Goal: Transaction & Acquisition: Download file/media

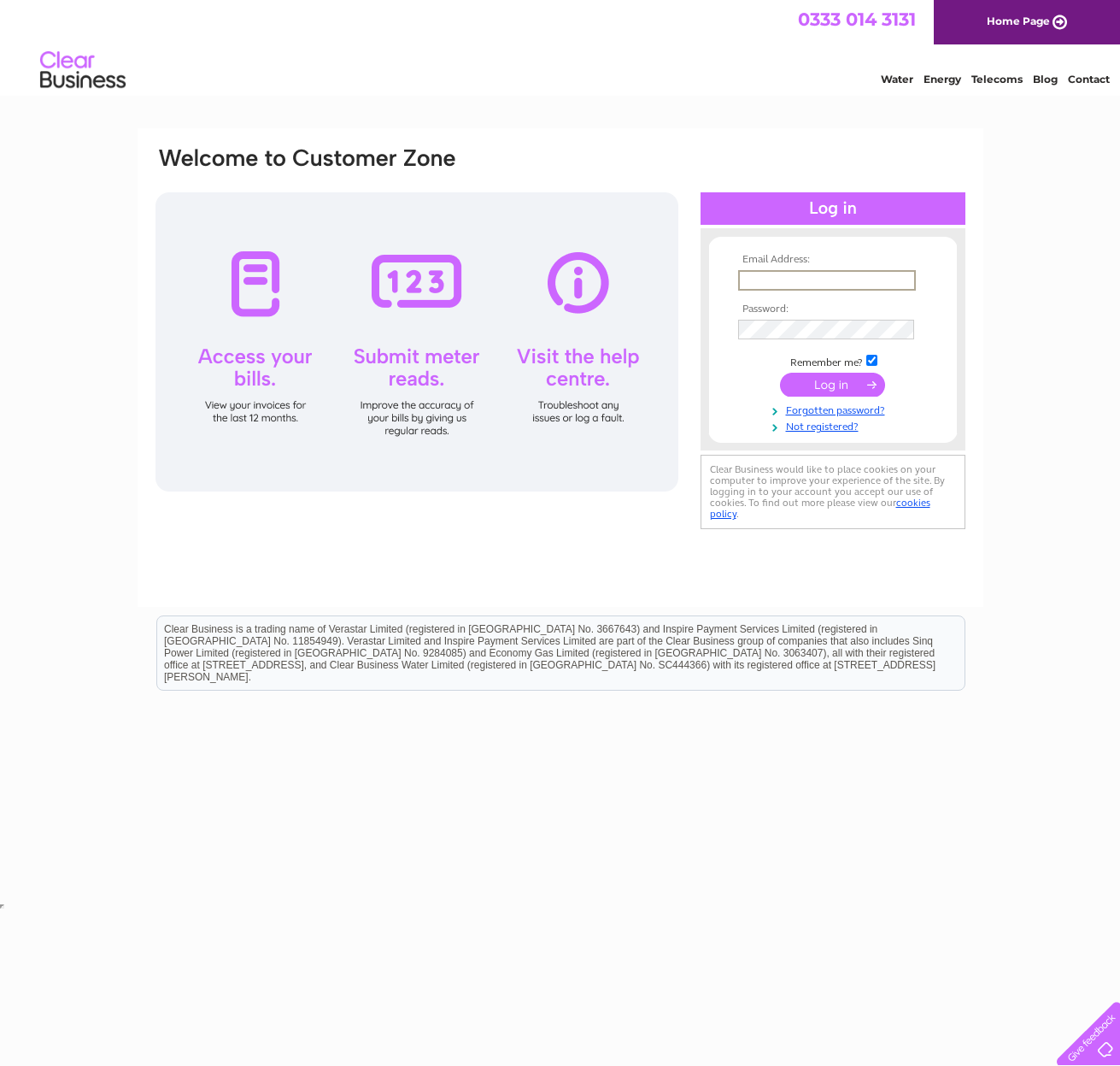
type input "torrinholidays@btinternet.com"
click at [834, 389] on input "submit" at bounding box center [833, 383] width 105 height 24
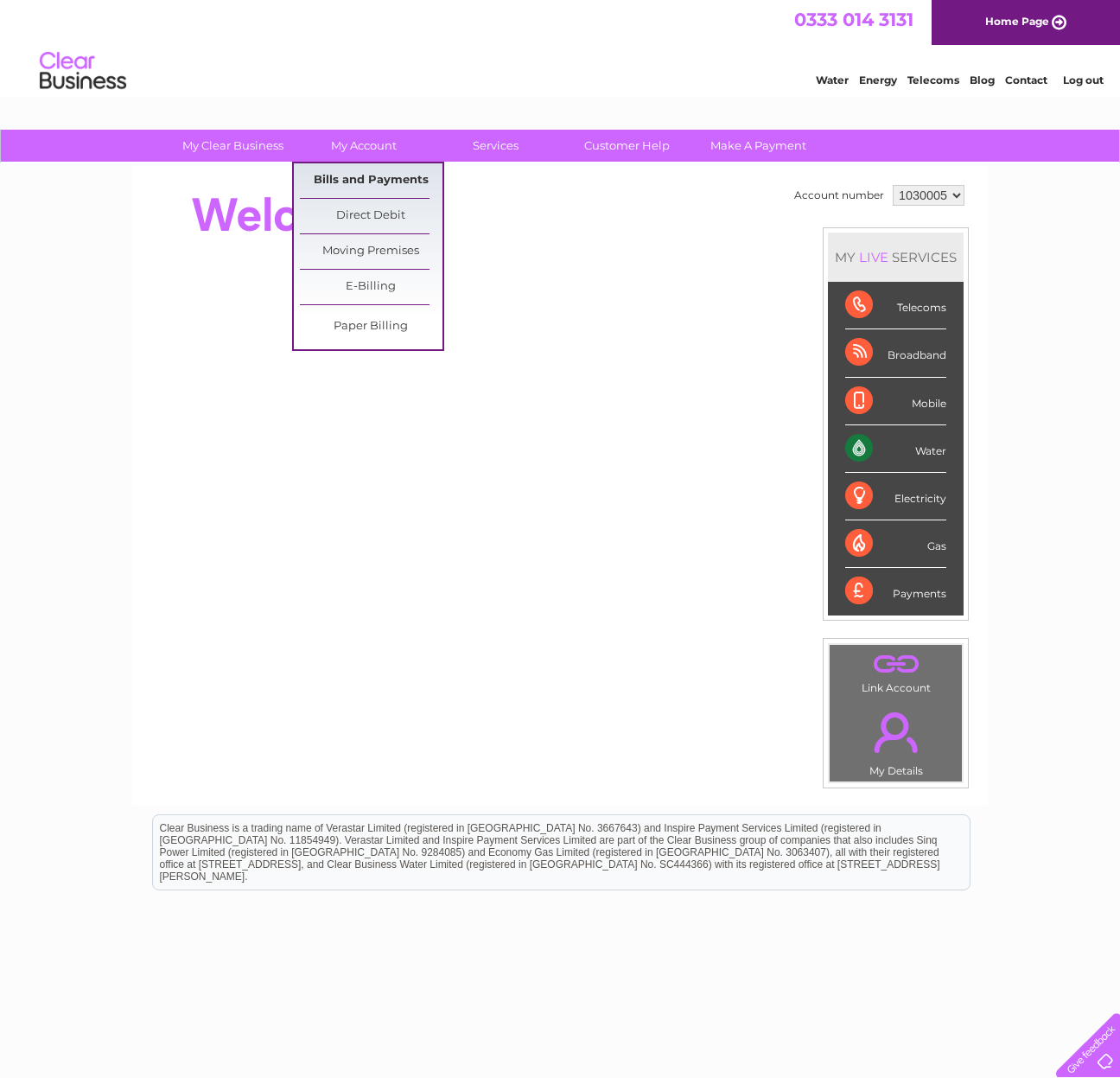
click at [365, 177] on link "Bills and Payments" at bounding box center [371, 180] width 143 height 34
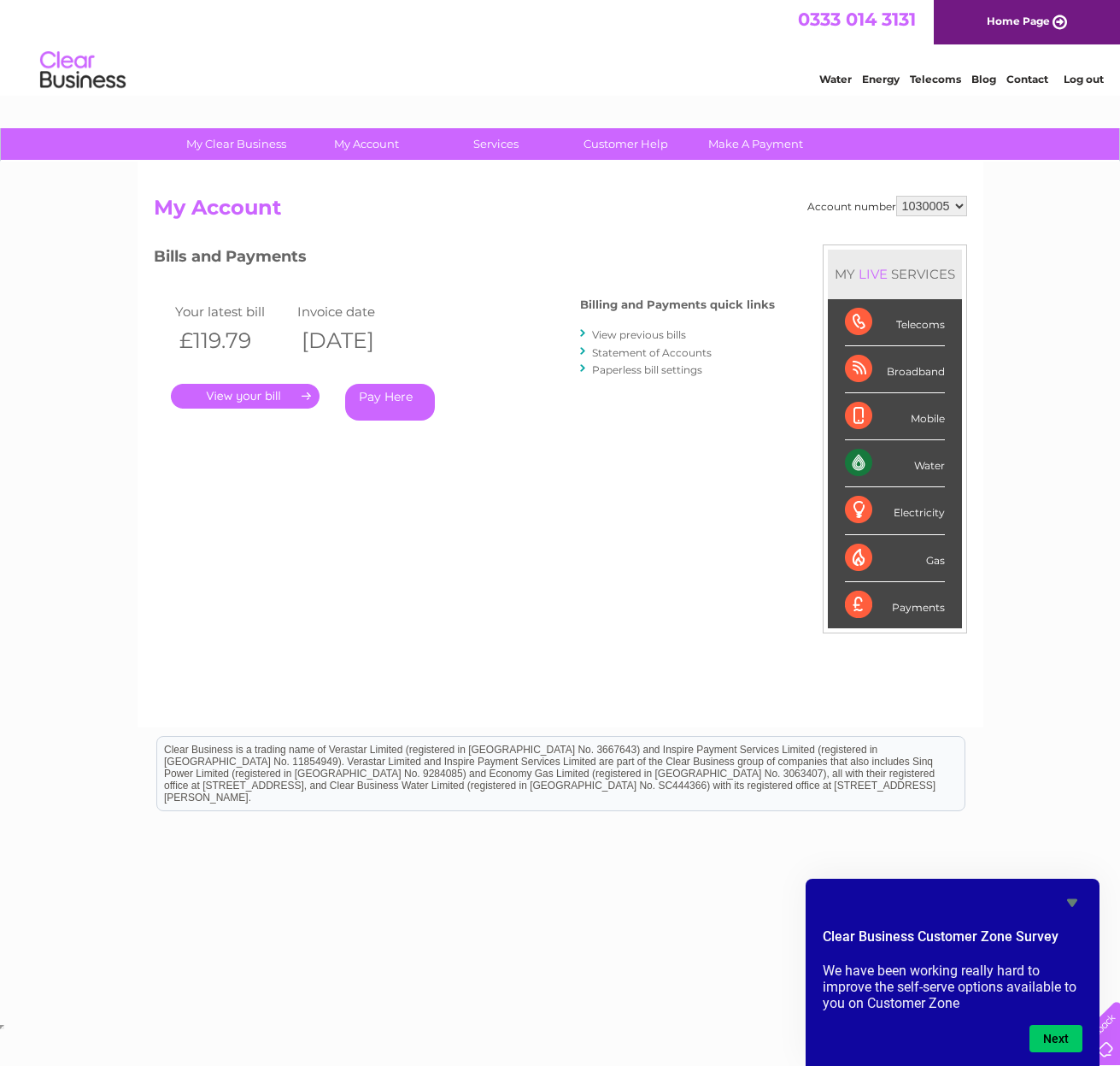
click at [267, 393] on link "." at bounding box center [245, 395] width 149 height 24
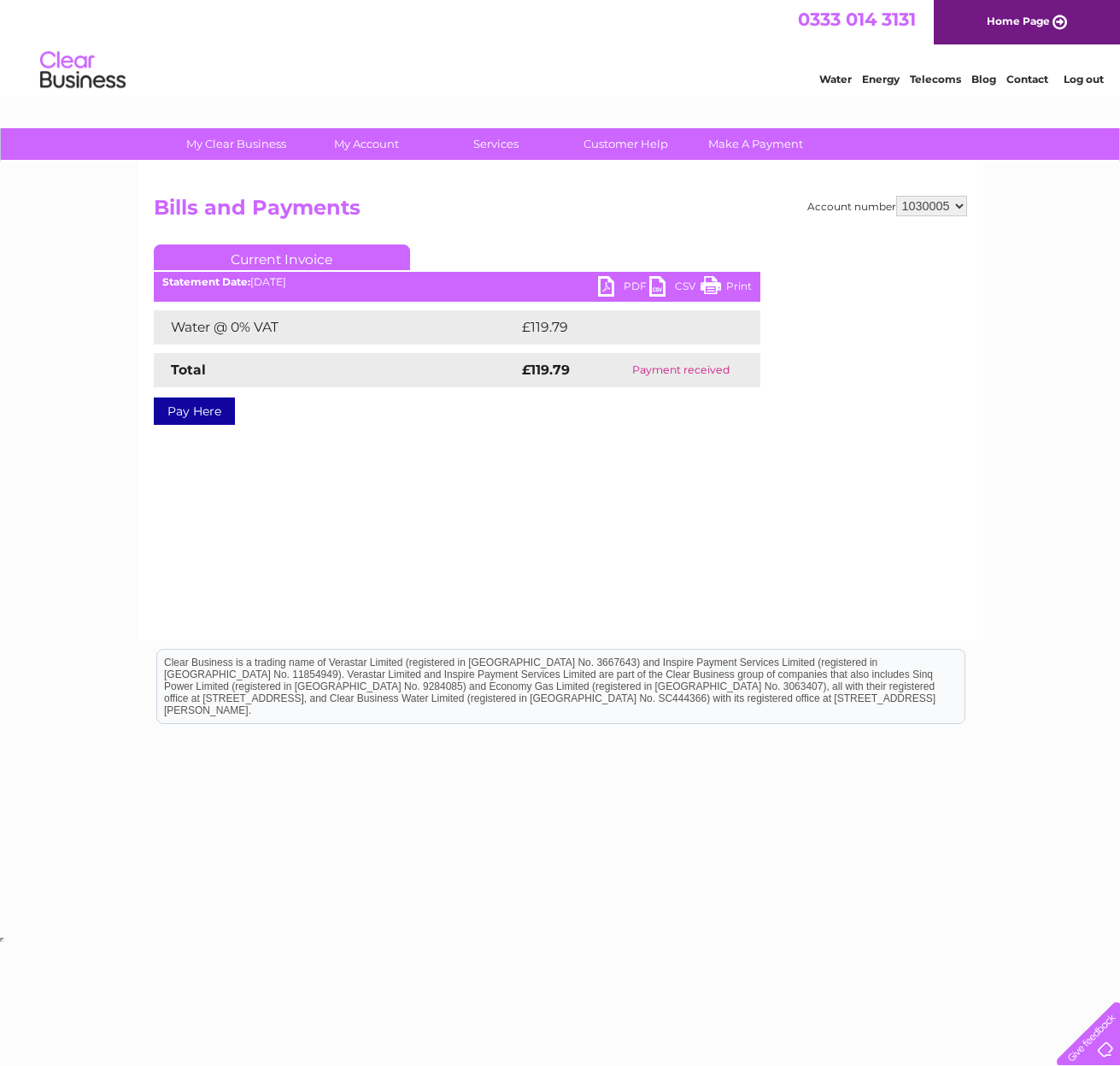
click at [598, 287] on link "PDF" at bounding box center [624, 288] width 52 height 24
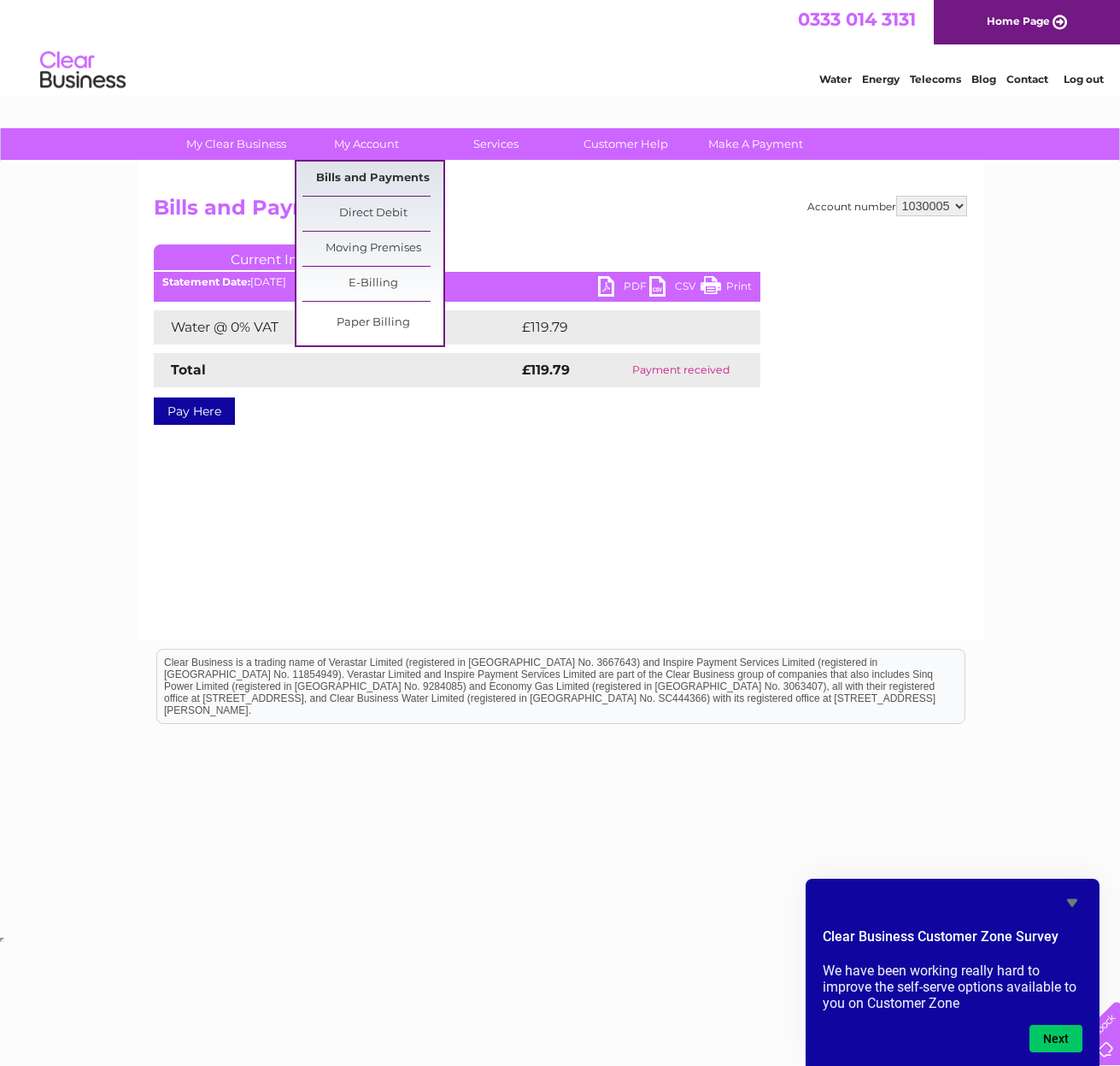
click at [375, 182] on link "Bills and Payments" at bounding box center [373, 178] width 141 height 34
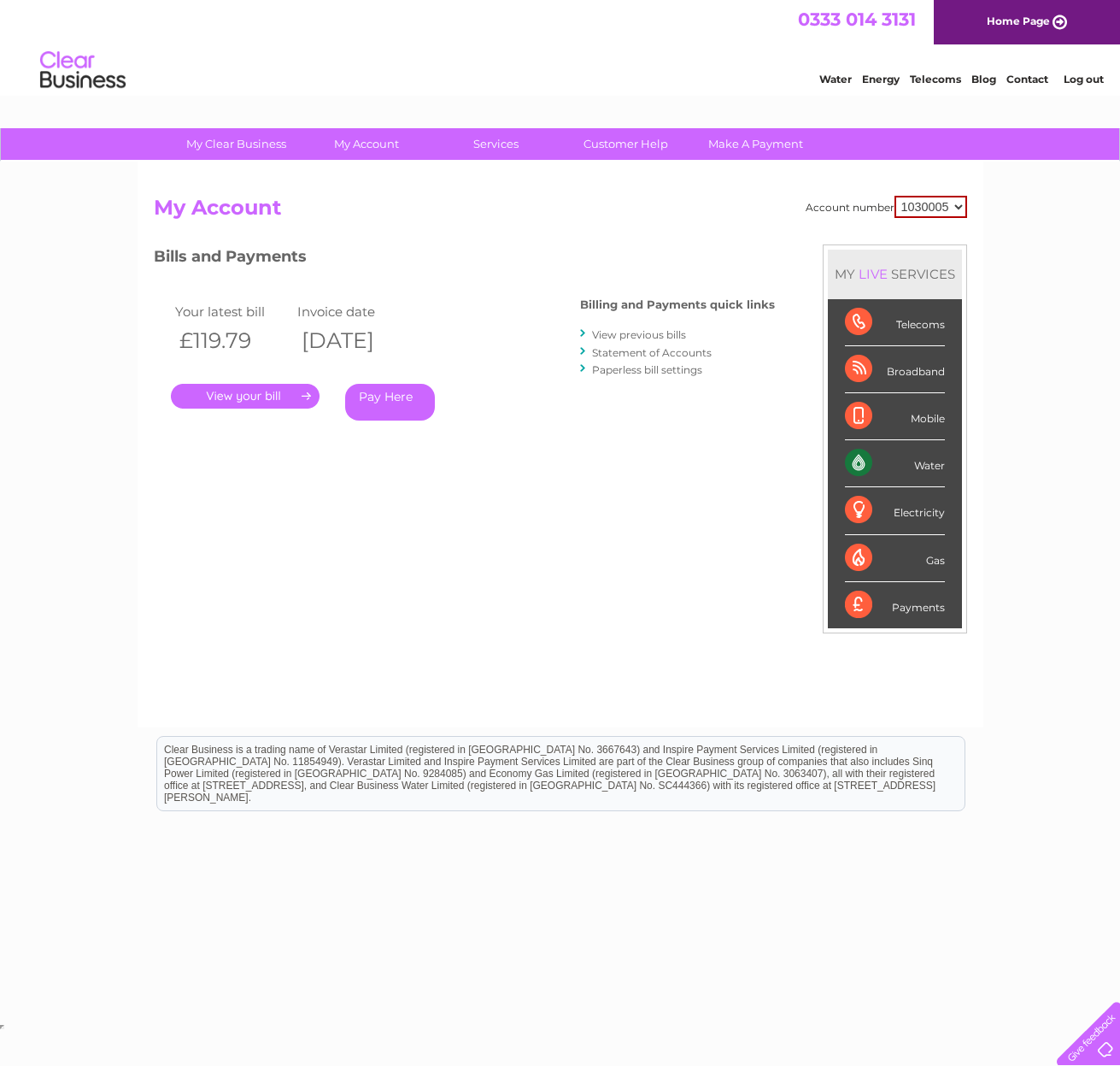
click at [630, 338] on link "View previous bills" at bounding box center [638, 334] width 94 height 13
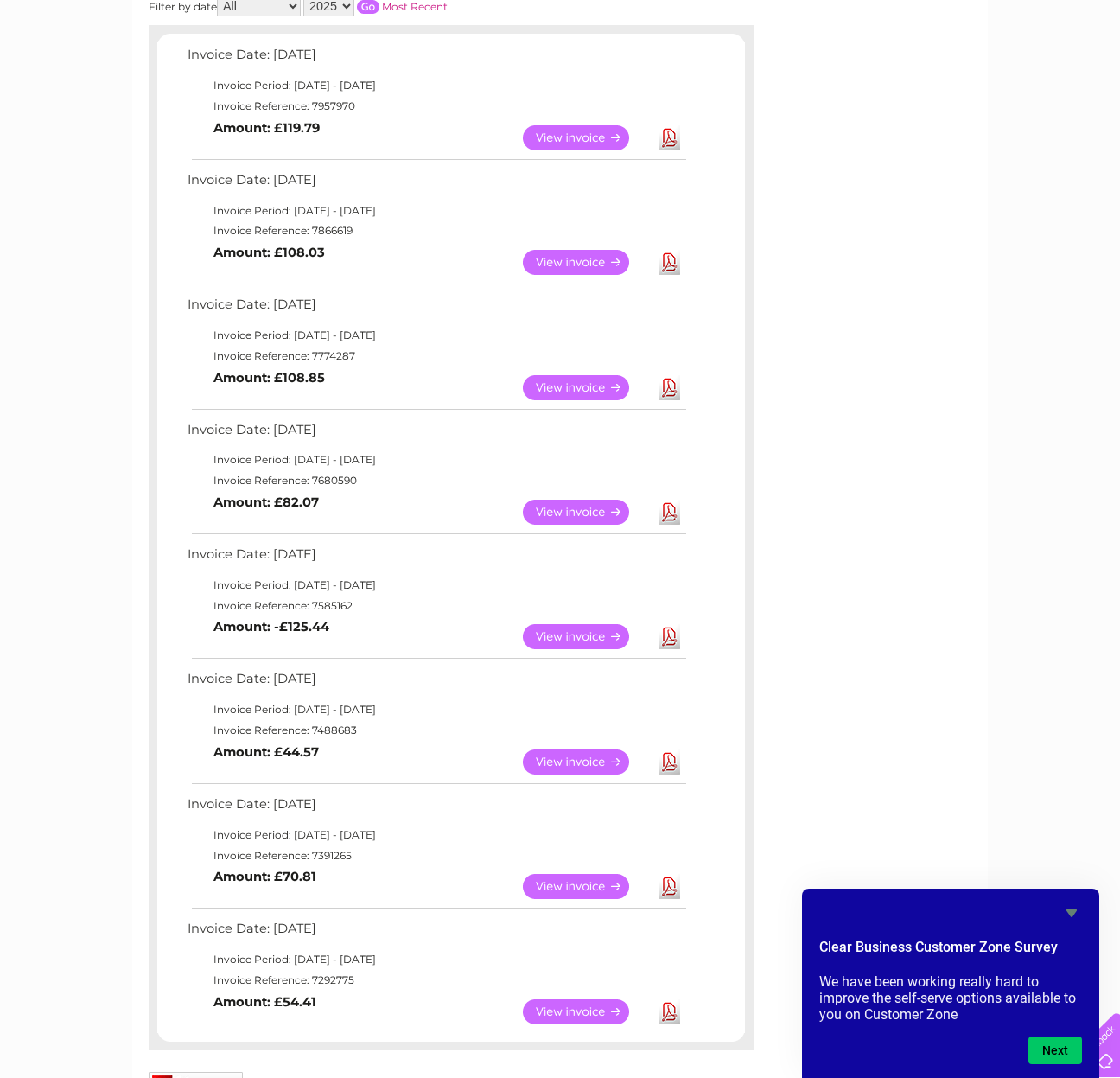
scroll to position [303, 0]
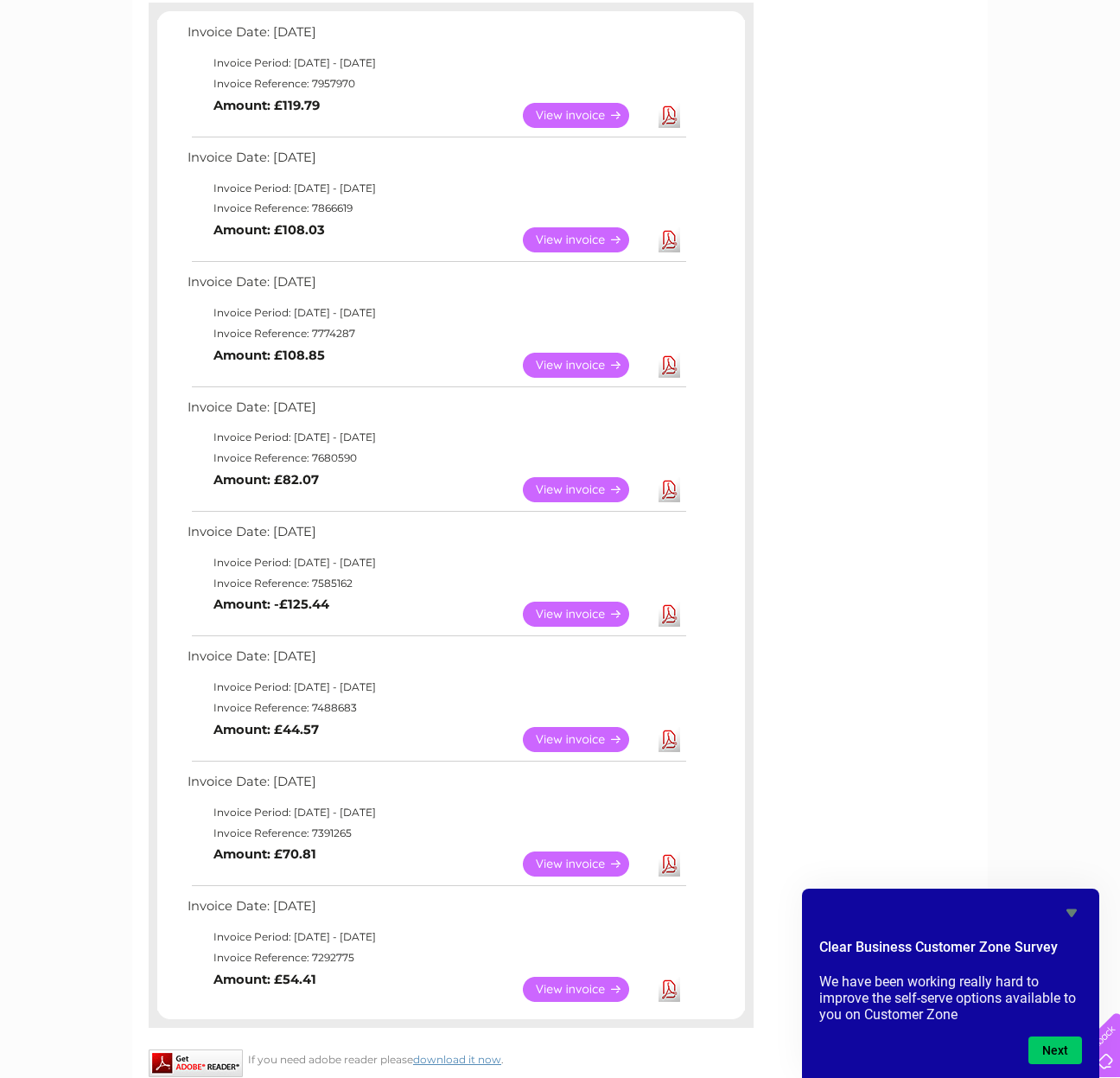
click at [671, 858] on link "Download" at bounding box center [669, 863] width 22 height 25
click at [668, 979] on link "Download" at bounding box center [669, 988] width 22 height 25
click at [669, 736] on link "Download" at bounding box center [669, 738] width 22 height 25
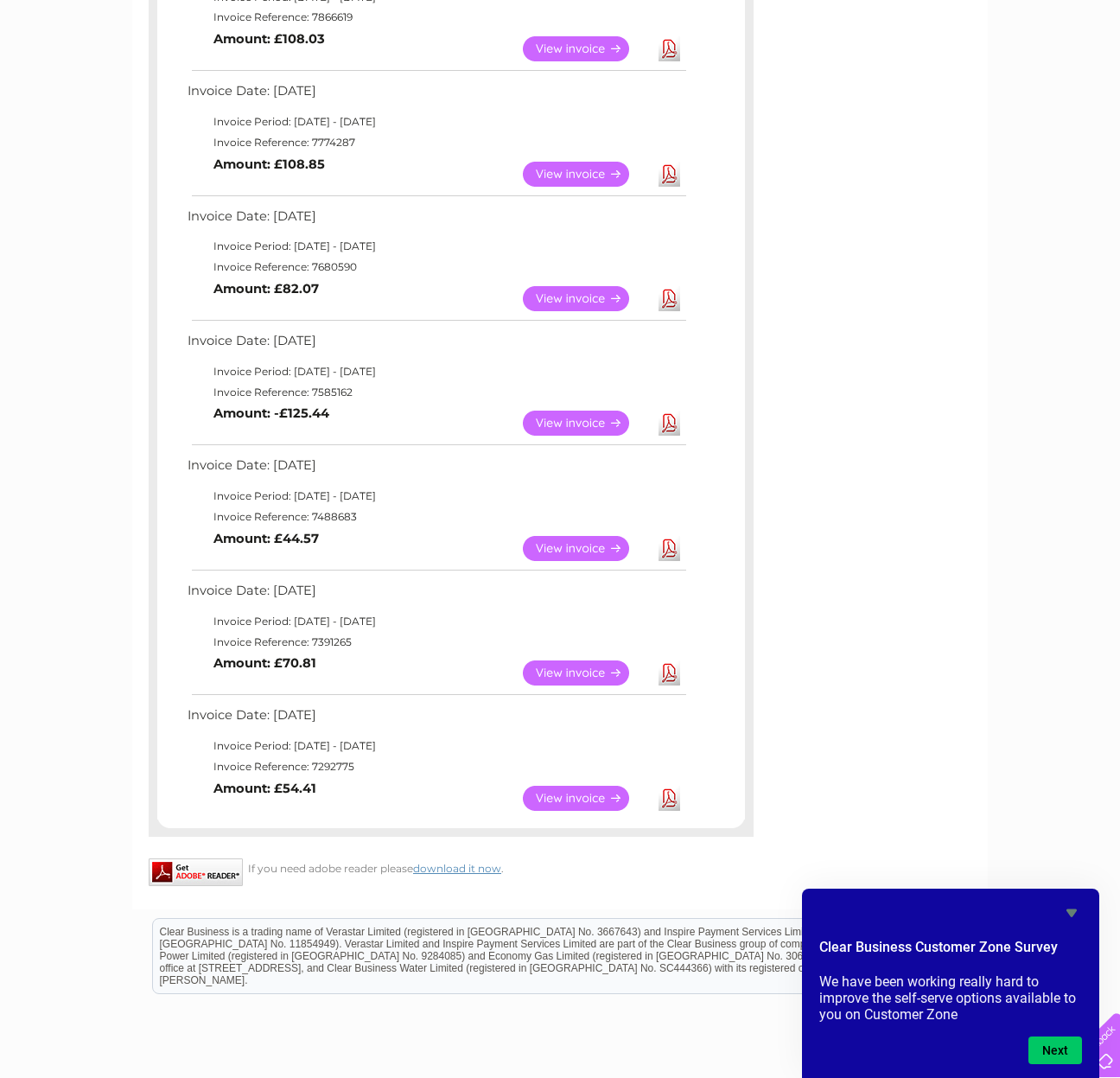
scroll to position [0, 0]
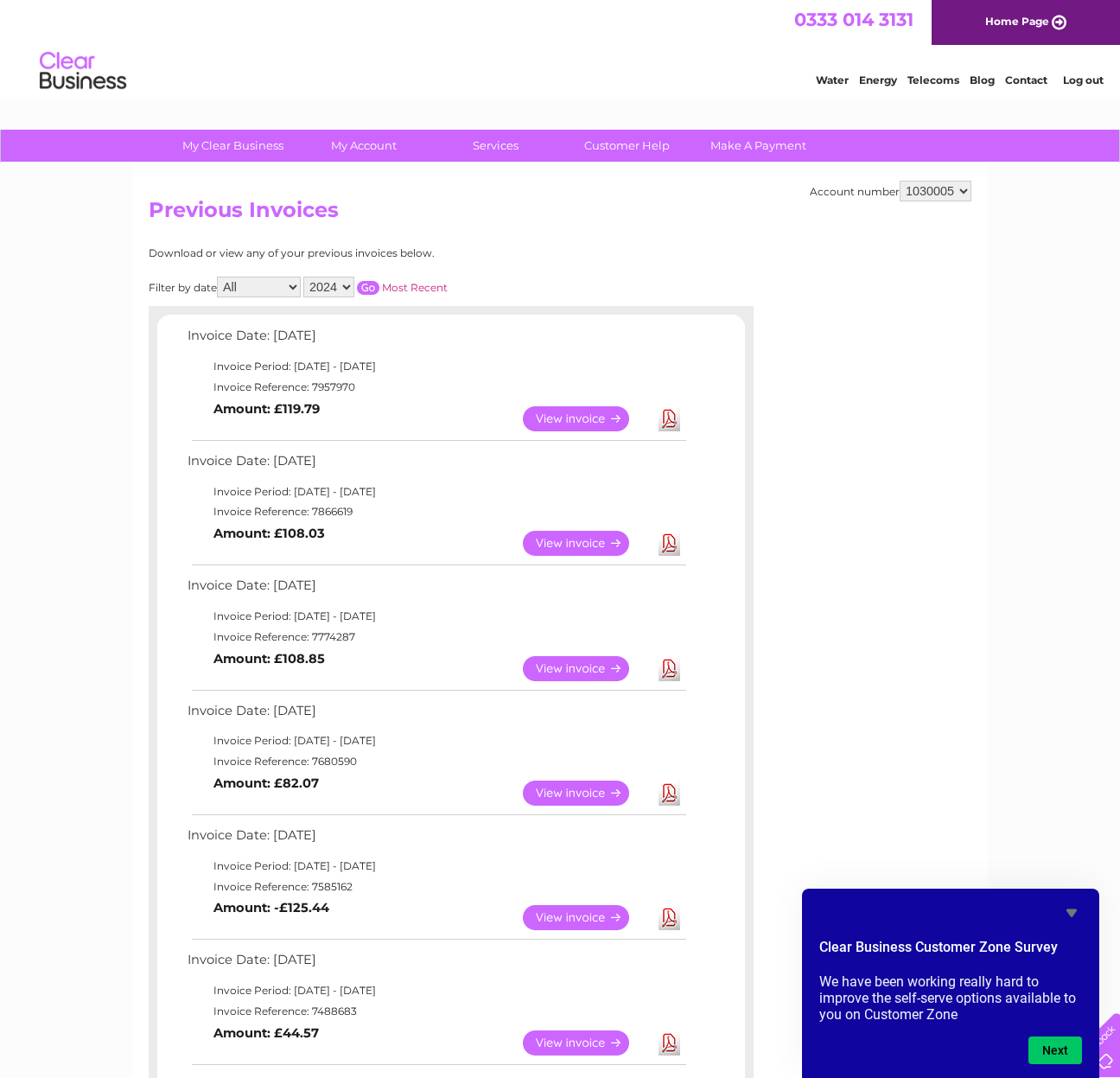
click at [379, 285] on input "button" at bounding box center [368, 287] width 23 height 14
click at [668, 421] on link "Download" at bounding box center [669, 418] width 22 height 25
drag, startPoint x: 668, startPoint y: 421, endPoint x: 670, endPoint y: 543, distance: 122.0
click at [670, 543] on link "Download" at bounding box center [669, 542] width 22 height 25
select select "2025"
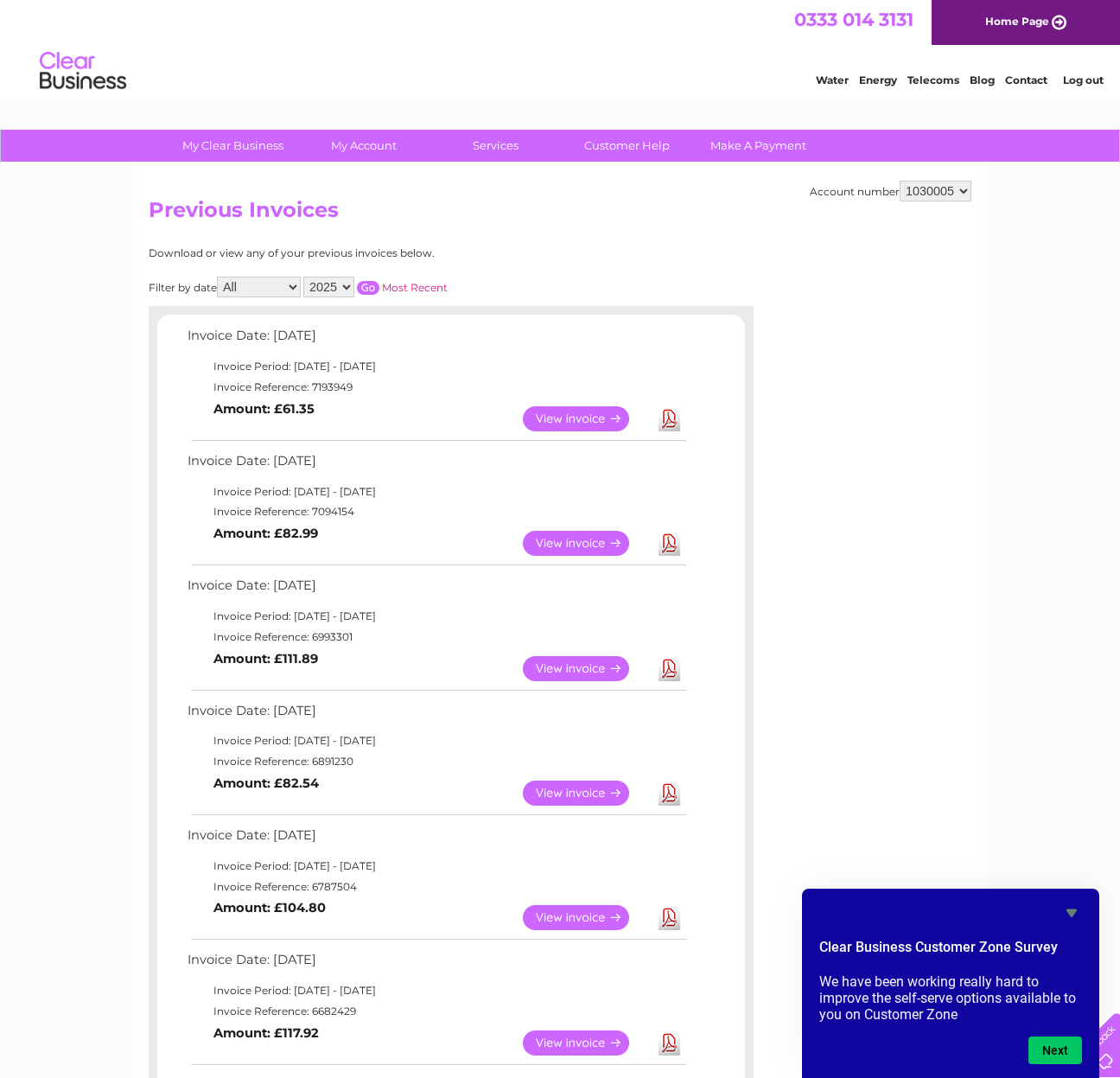
click at [379, 286] on input "button" at bounding box center [368, 287] width 23 height 14
click at [379, 287] on input "button" at bounding box center [368, 287] width 23 height 14
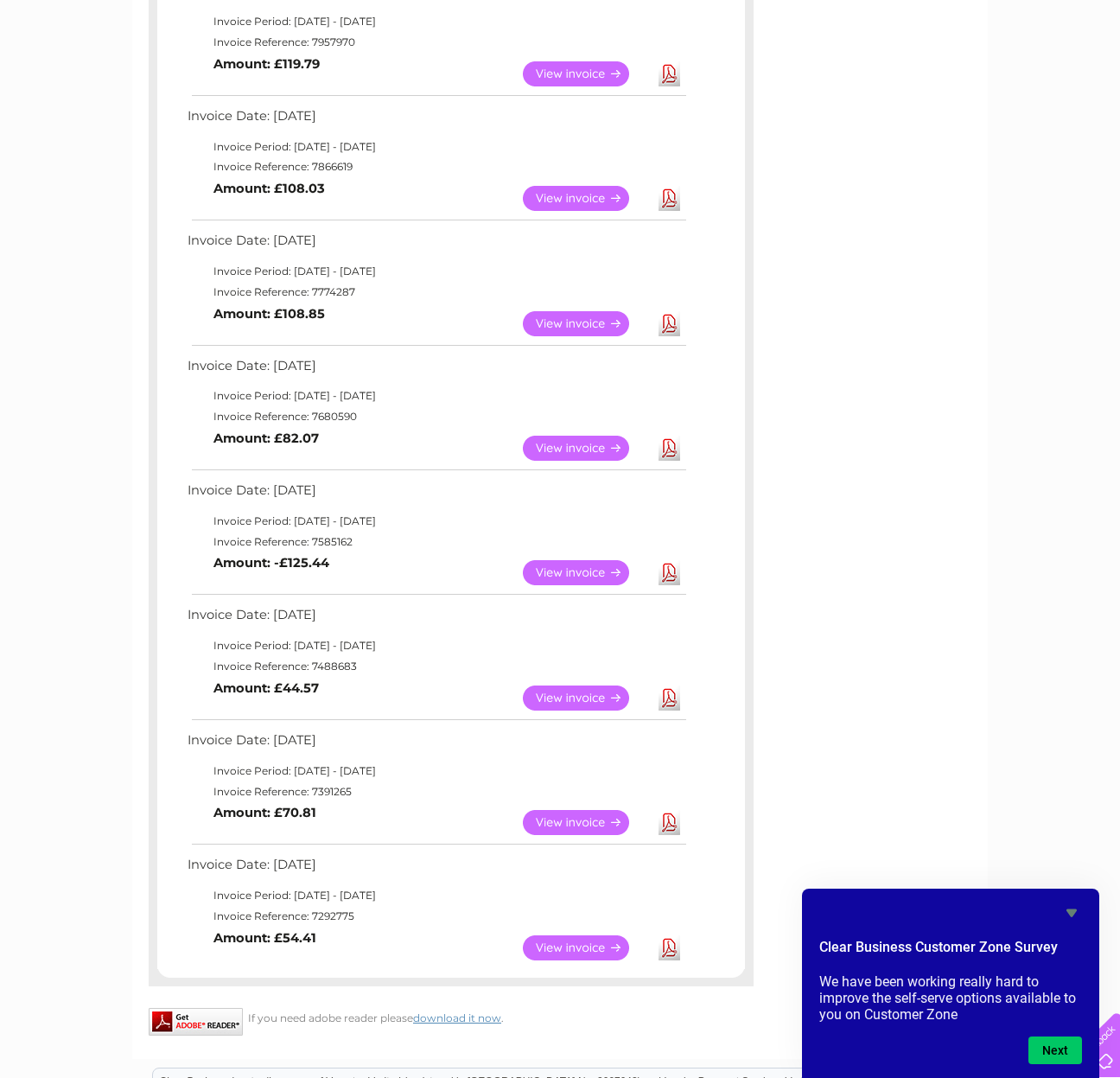
scroll to position [623, 0]
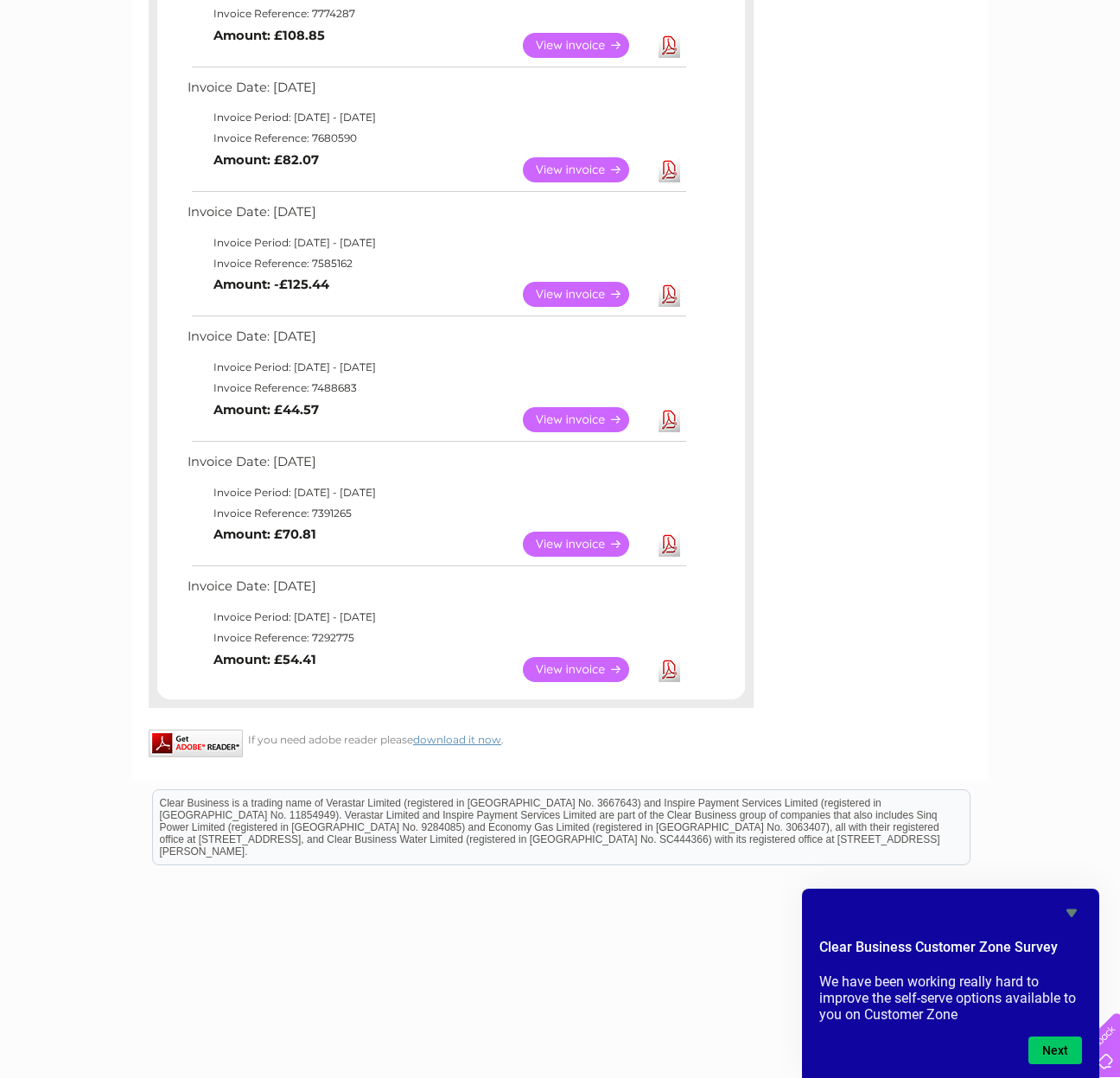
click at [670, 537] on link "Download" at bounding box center [669, 543] width 22 height 25
click at [668, 413] on link "Download" at bounding box center [669, 419] width 22 height 25
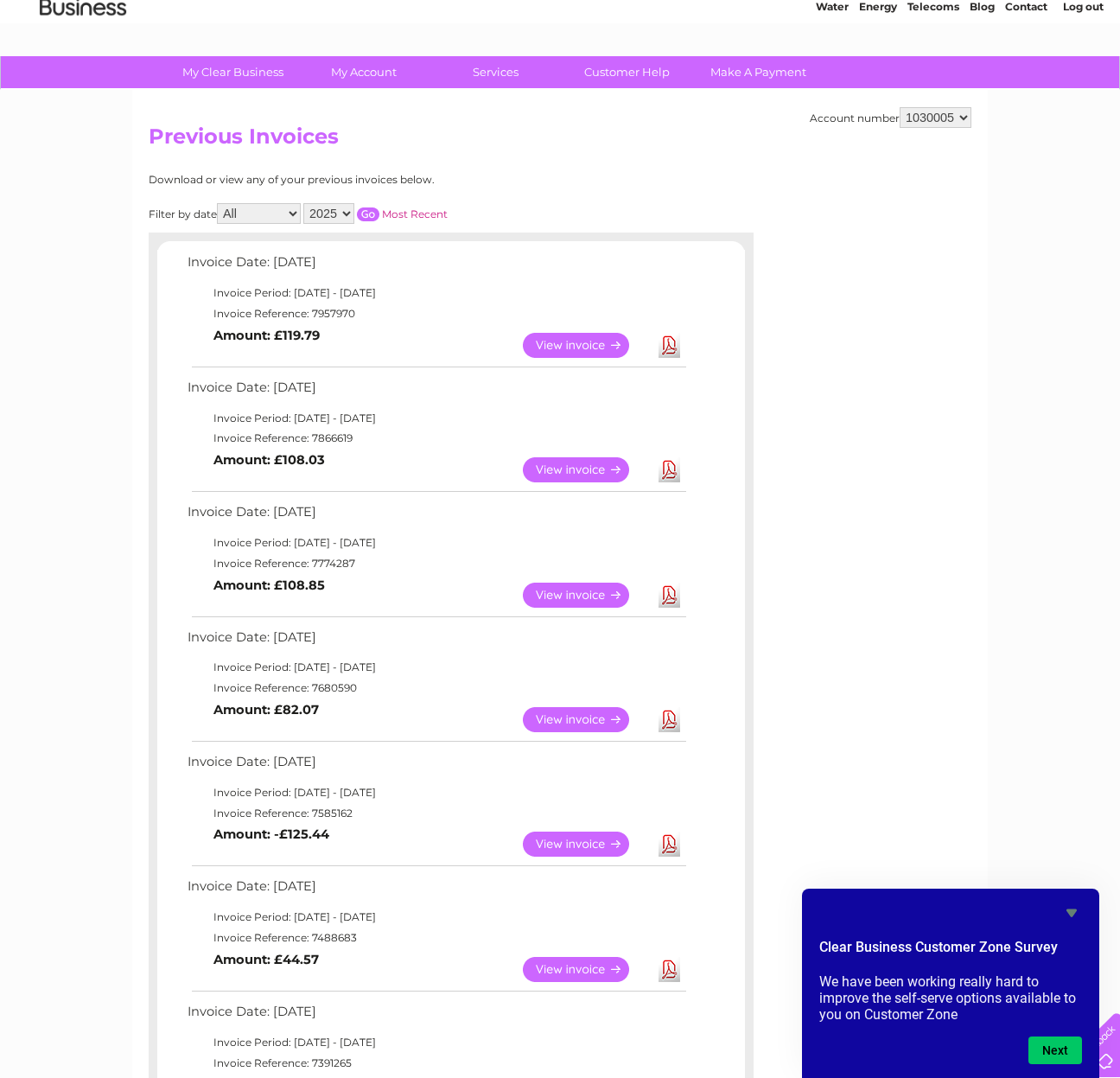
scroll to position [0, 0]
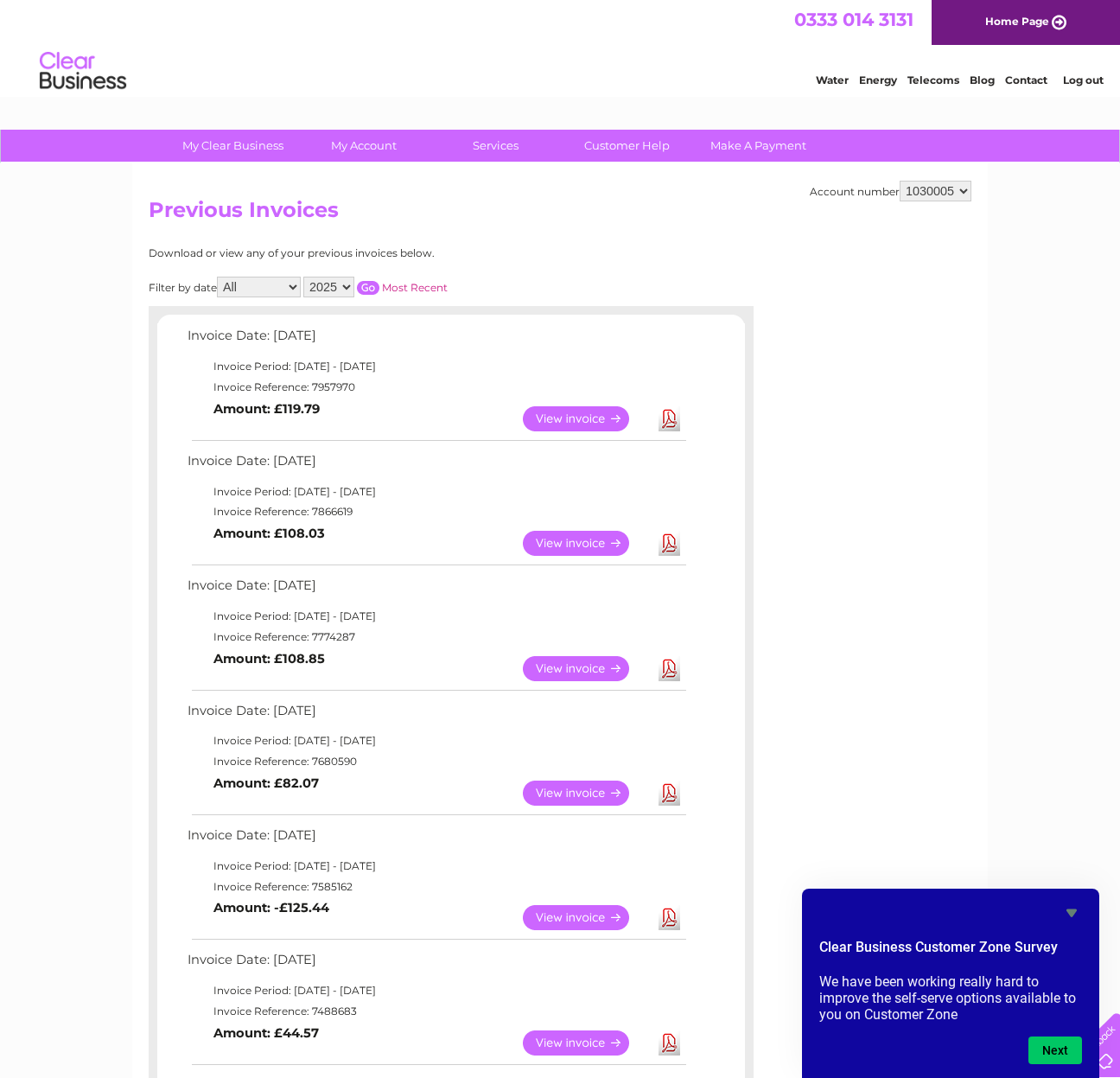
select select "1110188"
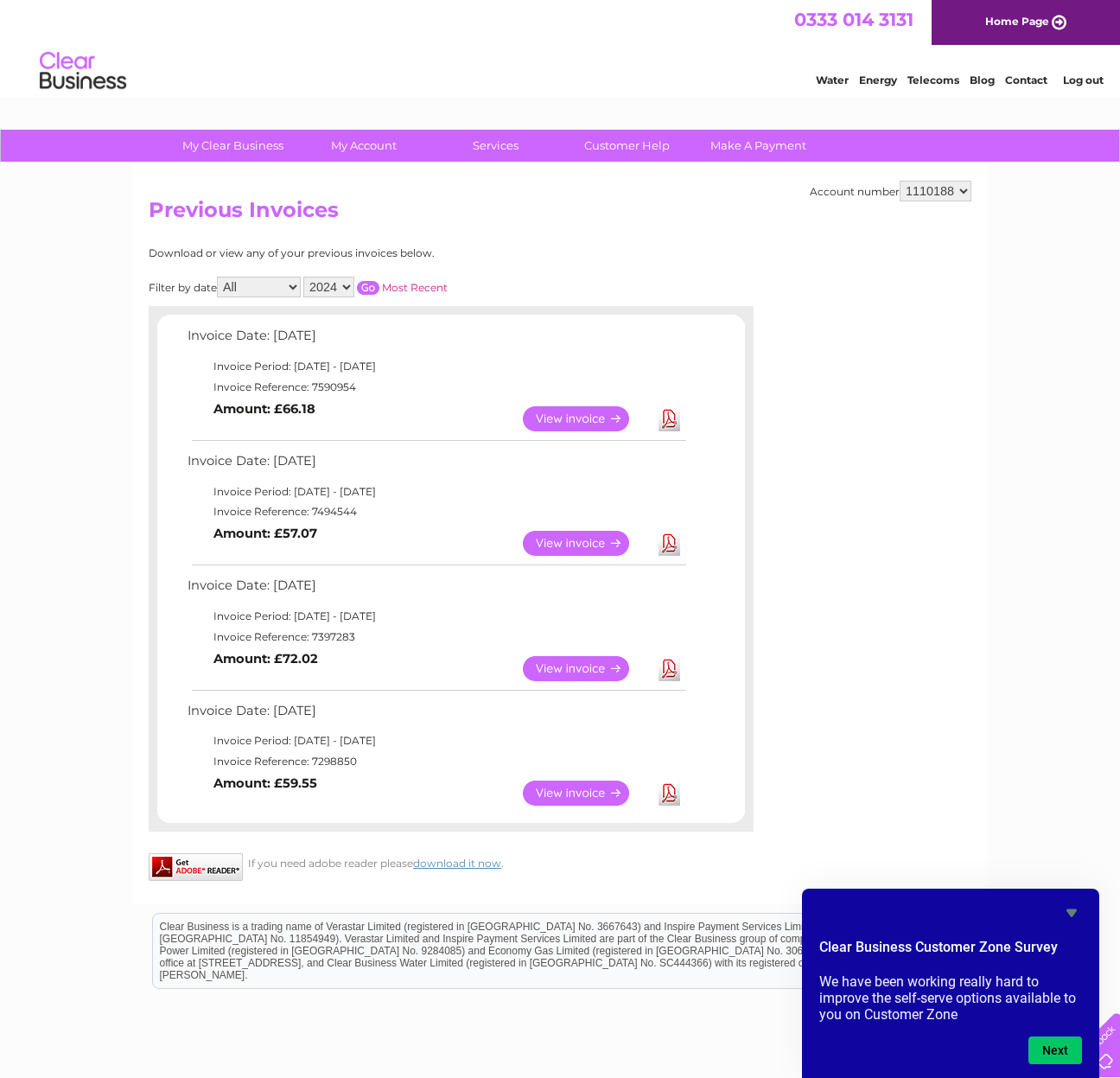
click at [379, 283] on input "button" at bounding box center [368, 287] width 23 height 14
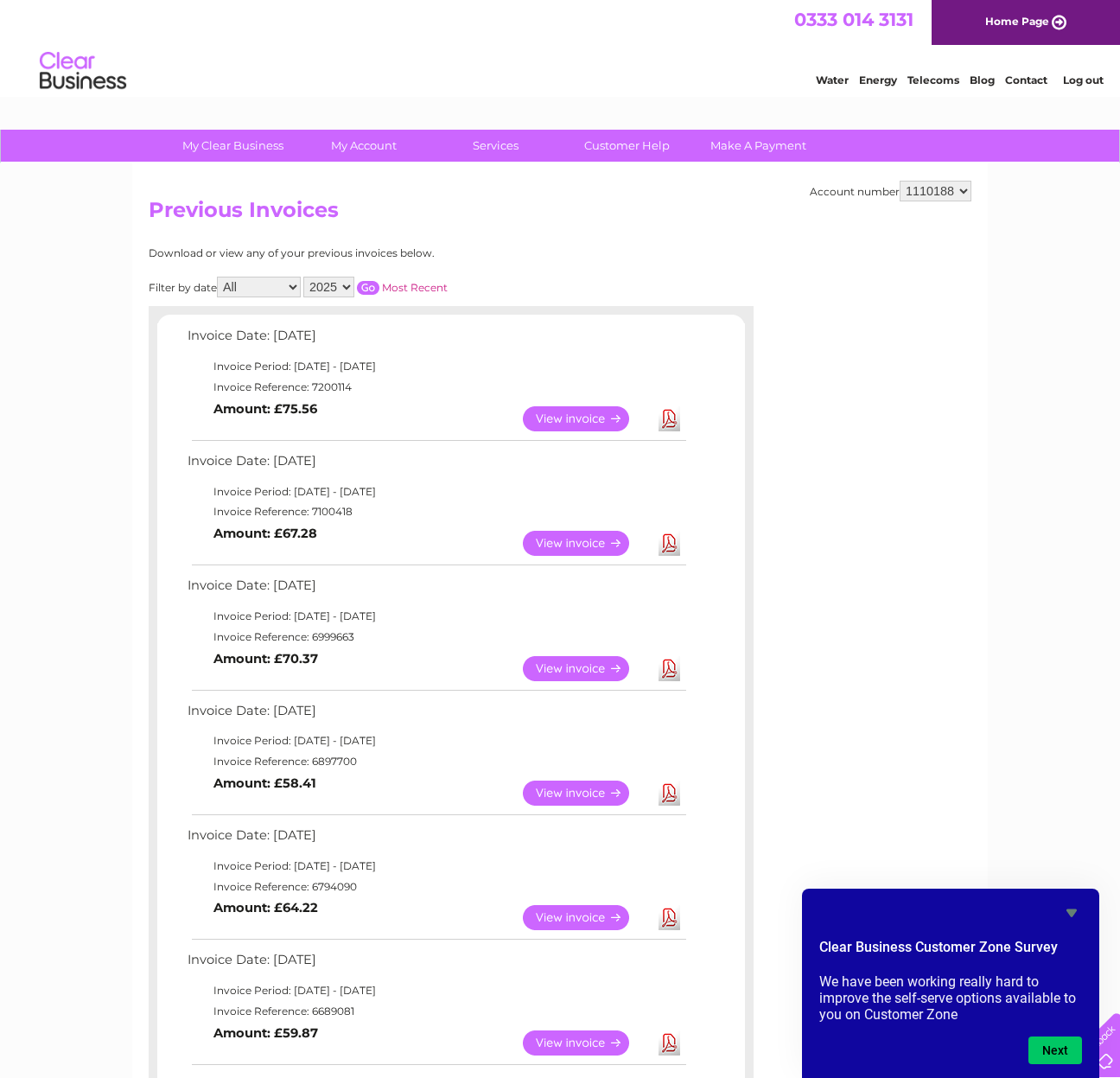
click at [379, 282] on input "button" at bounding box center [368, 287] width 23 height 14
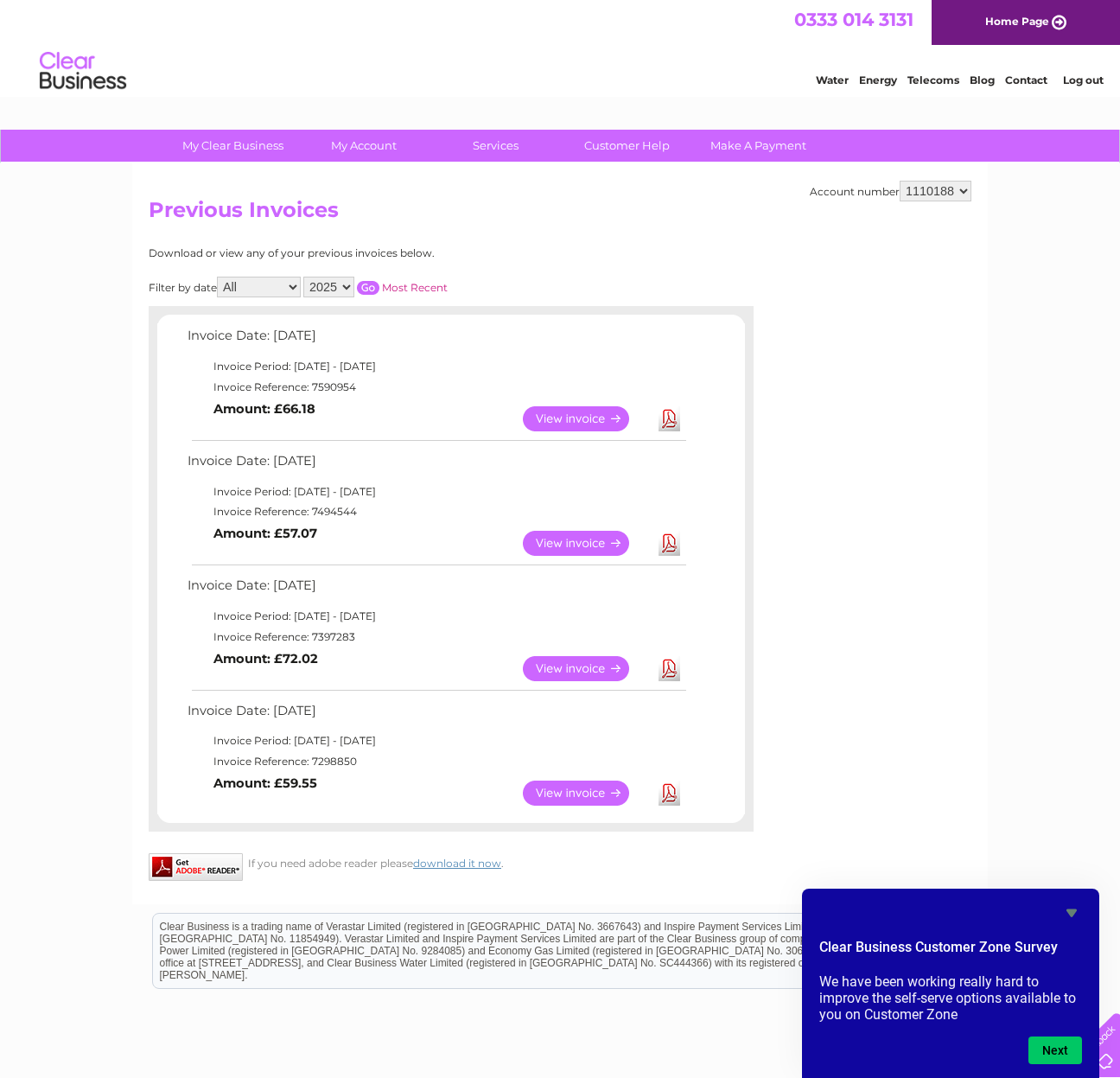
click at [668, 666] on link "Download" at bounding box center [669, 667] width 22 height 25
click at [670, 791] on link "Download" at bounding box center [669, 793] width 22 height 25
select select "2024"
click at [379, 285] on input "button" at bounding box center [368, 287] width 23 height 14
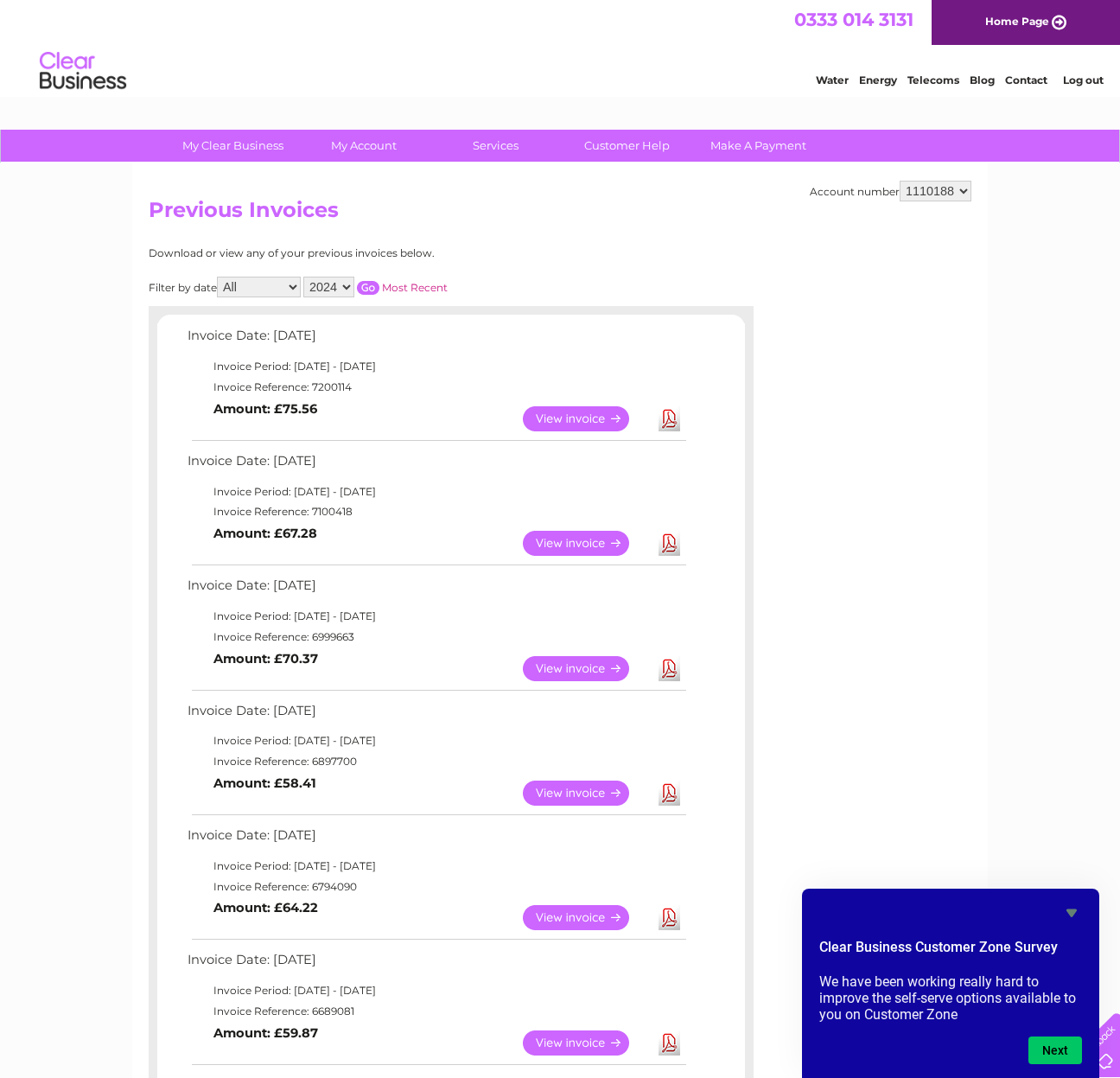
click at [668, 419] on link "Download" at bounding box center [669, 418] width 22 height 25
click at [668, 542] on link "Download" at bounding box center [669, 542] width 22 height 25
click at [668, 668] on link "Download" at bounding box center [669, 667] width 22 height 25
click at [668, 666] on link "Download" at bounding box center [669, 667] width 22 height 25
click at [670, 791] on link "Download" at bounding box center [669, 793] width 22 height 25
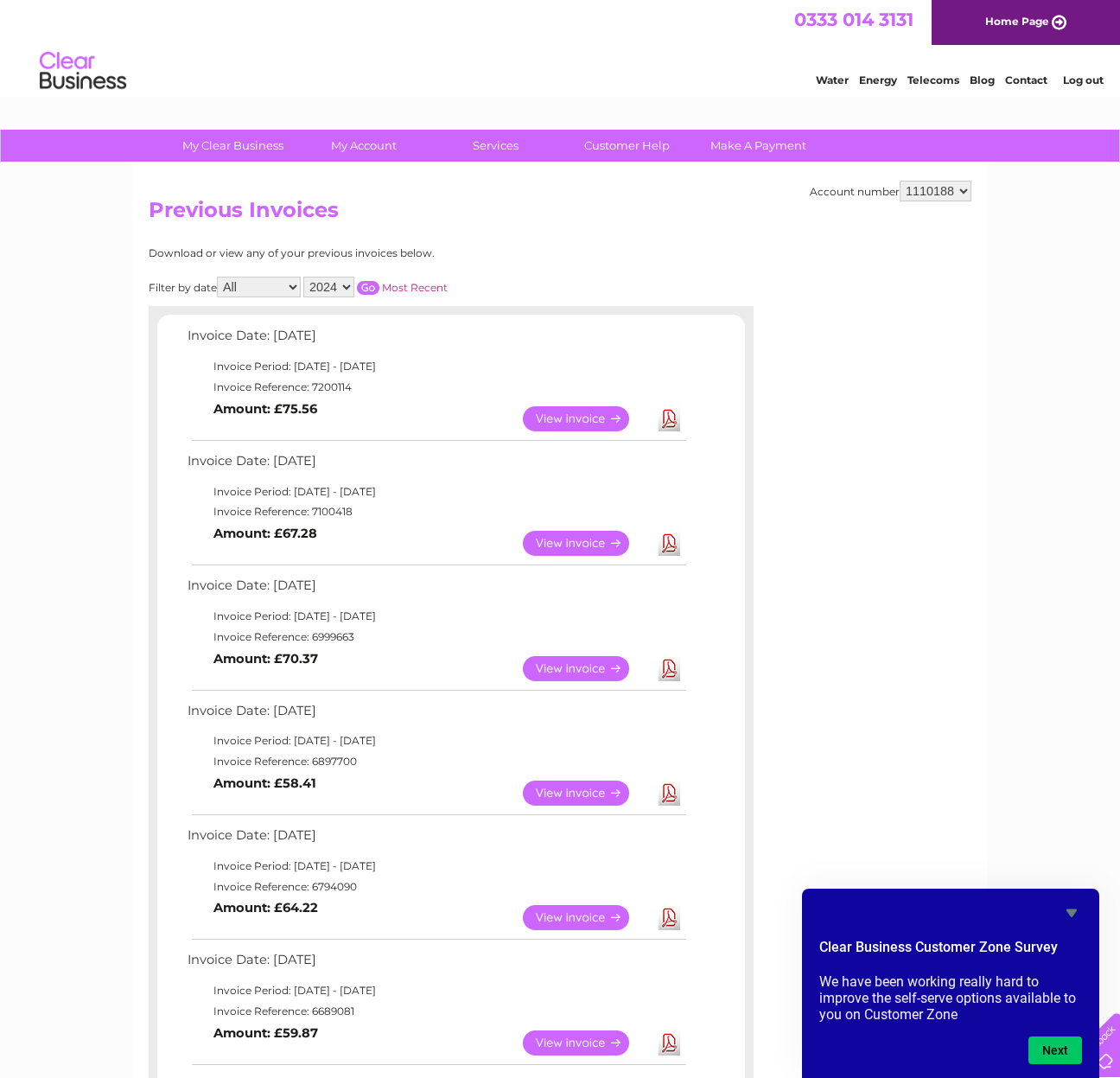
click at [668, 914] on link "Download" at bounding box center [669, 917] width 22 height 25
click at [670, 1038] on link "Download" at bounding box center [669, 1043] width 22 height 25
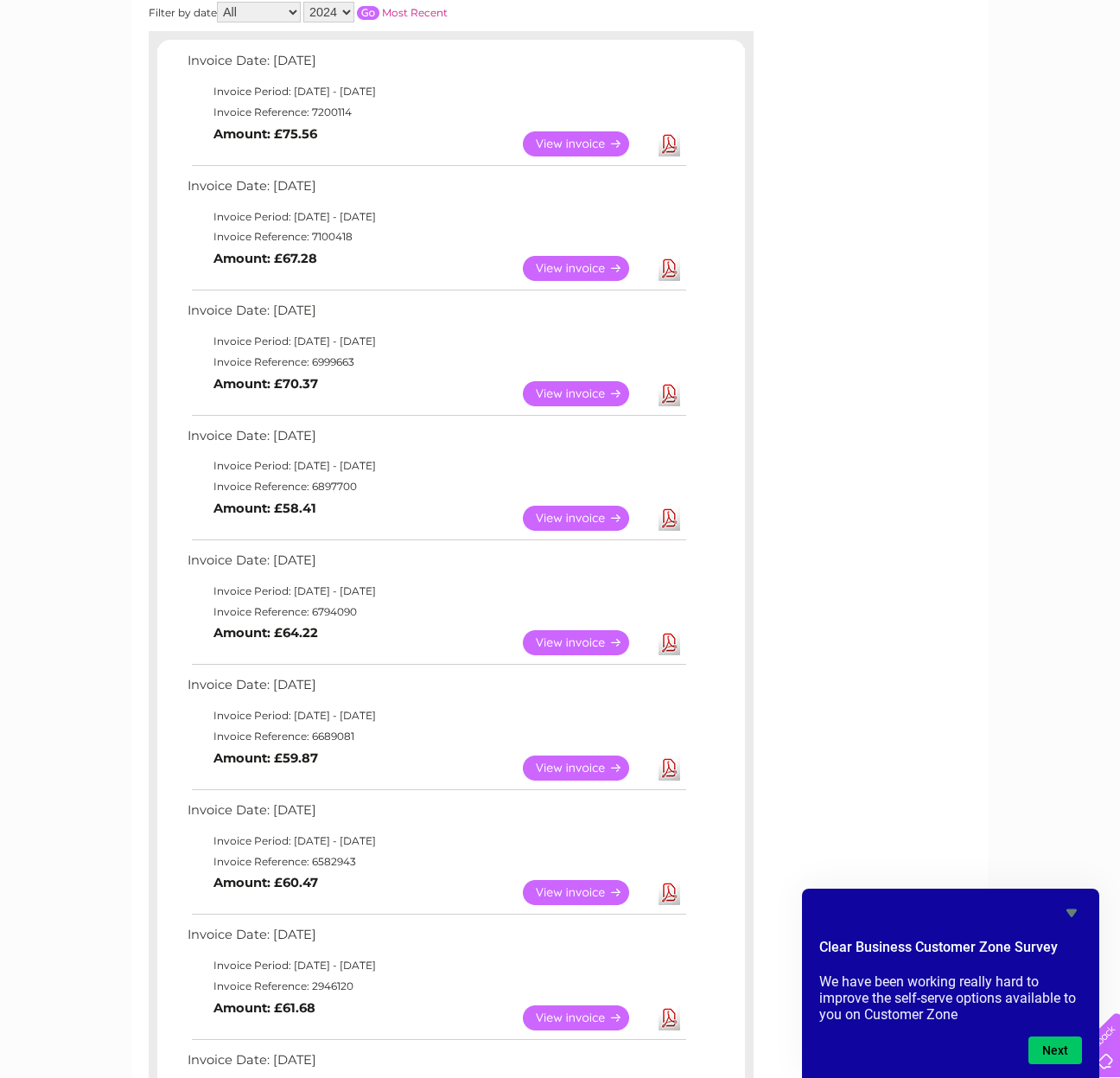
scroll to position [409, 0]
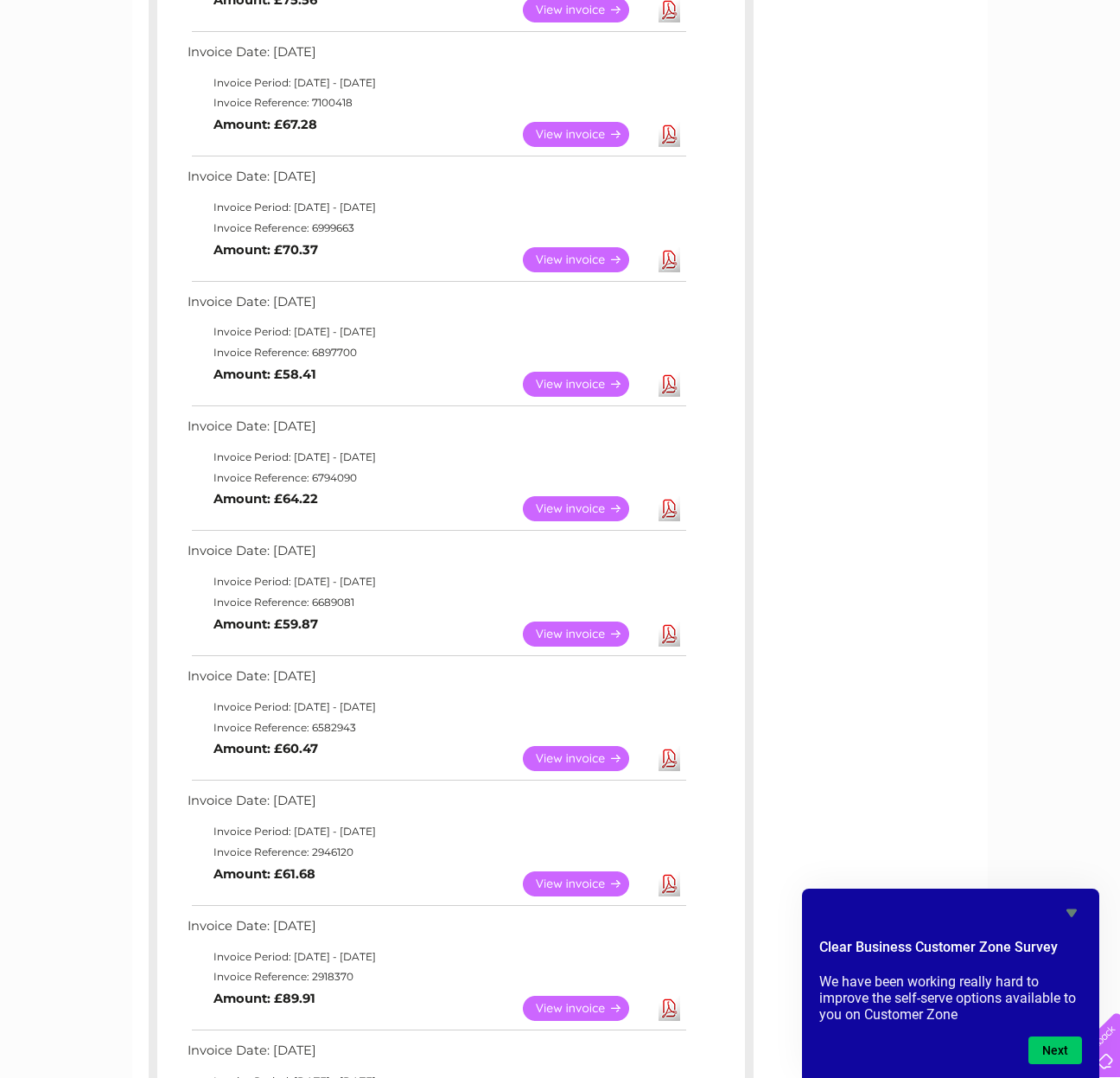
click at [670, 754] on link "Download" at bounding box center [669, 758] width 22 height 25
click at [669, 876] on link "Download" at bounding box center [669, 883] width 22 height 25
click at [669, 997] on link "Download" at bounding box center [669, 1008] width 22 height 25
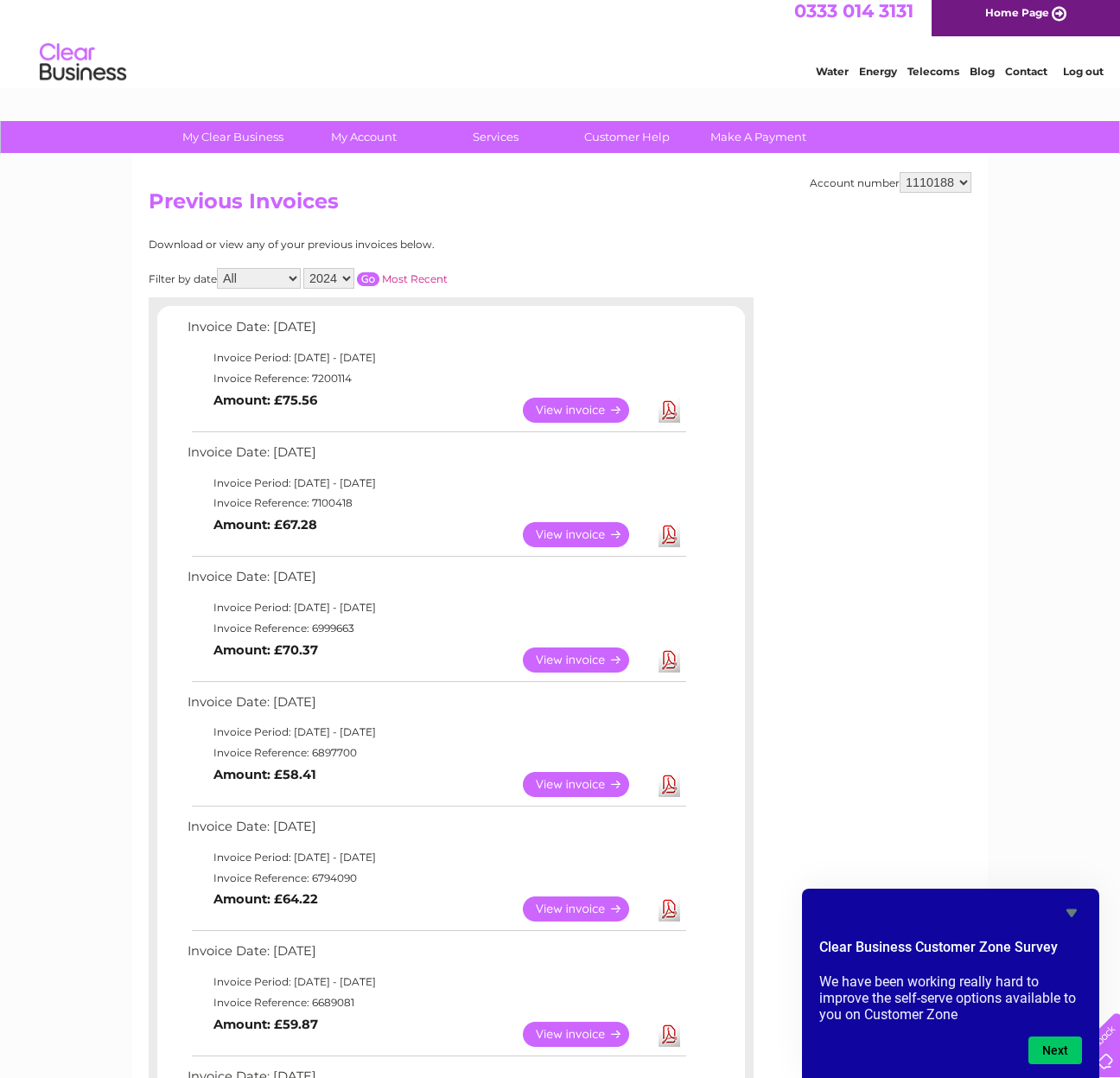
scroll to position [5, 0]
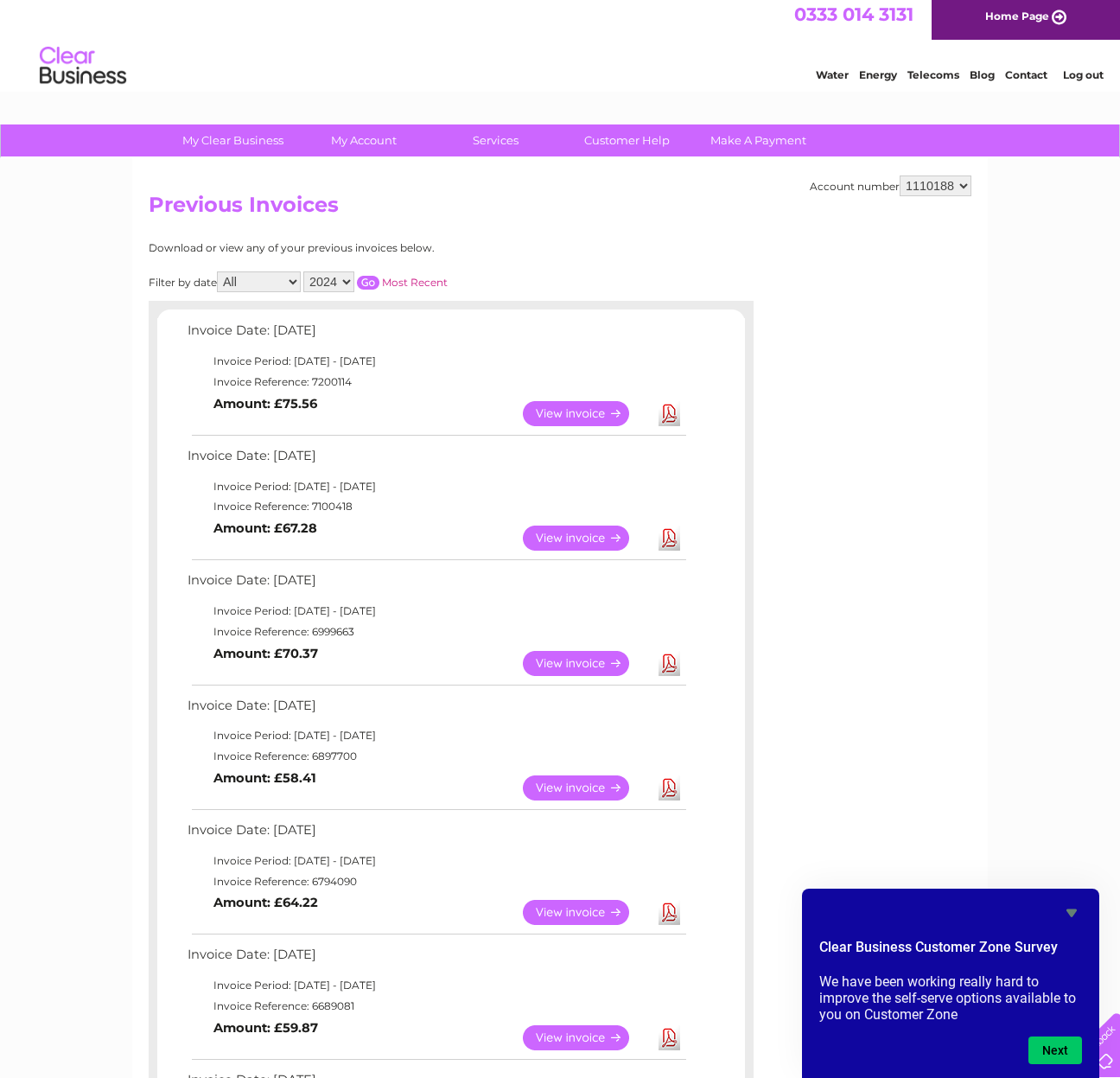
select select "1110191"
